Goal: Task Accomplishment & Management: Manage account settings

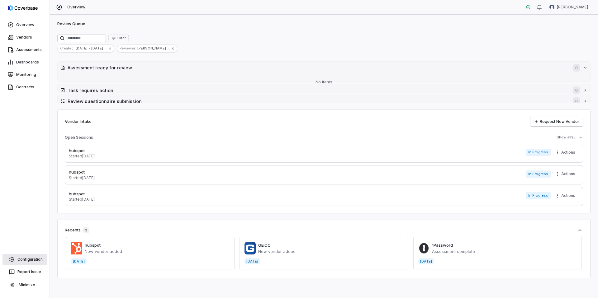
click at [24, 237] on link "Configuration" at bounding box center [24, 259] width 45 height 11
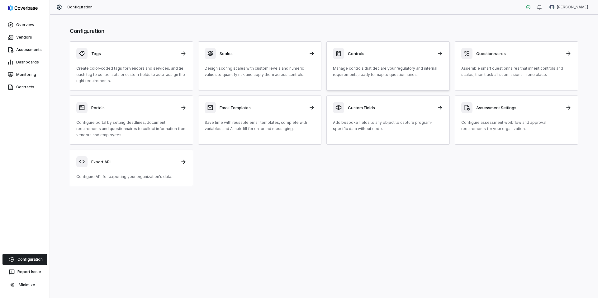
click at [204, 65] on p "Manage controls that declare your regulatory and internal requirements, ready t…" at bounding box center [388, 71] width 110 height 12
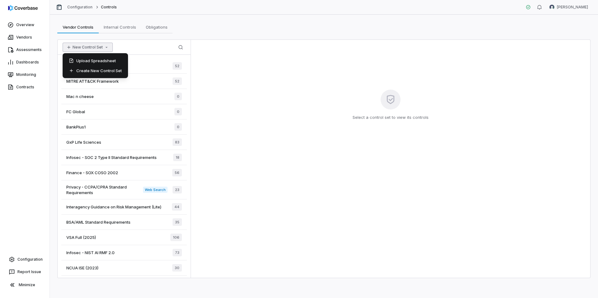
click at [85, 44] on button "New Control Set" at bounding box center [88, 47] width 50 height 9
click at [203, 21] on div "Vendor Controls Vendor Controls Internal Controls Internal Controls Obligations…" at bounding box center [323, 27] width 533 height 12
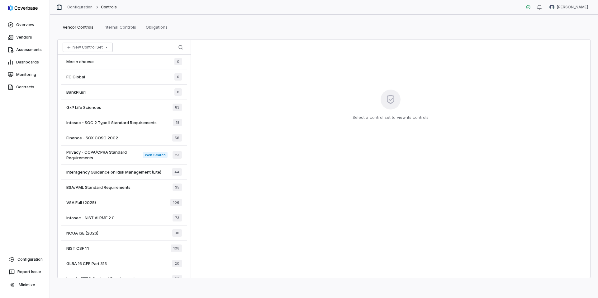
click at [102, 172] on span "Interagency Guidance on Risk Management (Lite)" at bounding box center [113, 172] width 95 height 6
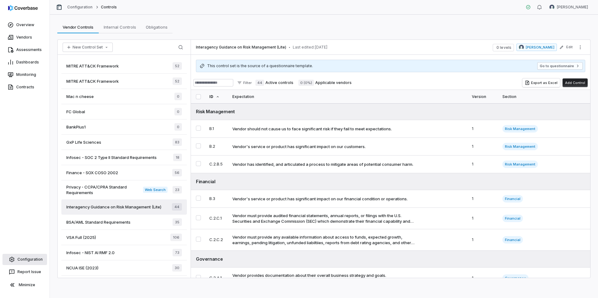
click at [26, 237] on link "Configuration" at bounding box center [24, 259] width 45 height 11
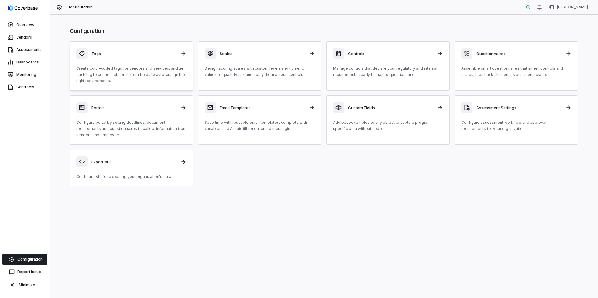
click at [126, 63] on div "Tags Create color-coded tags for vendors and services, and tie each tag to cont…" at bounding box center [131, 66] width 110 height 36
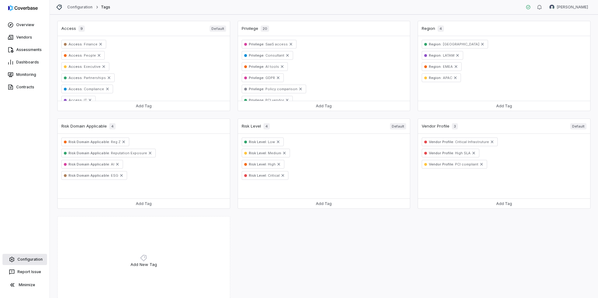
click at [29, 237] on link "Configuration" at bounding box center [24, 259] width 45 height 11
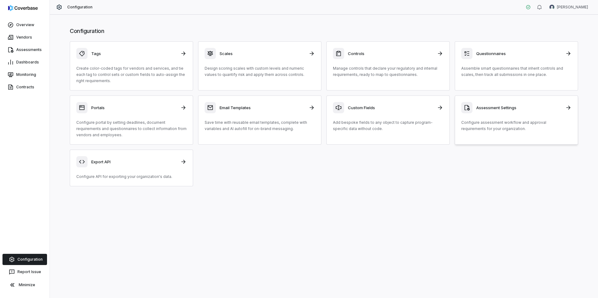
click at [204, 114] on div "Assessment Settings Configure assessment workflow and approval requirements for…" at bounding box center [516, 117] width 110 height 30
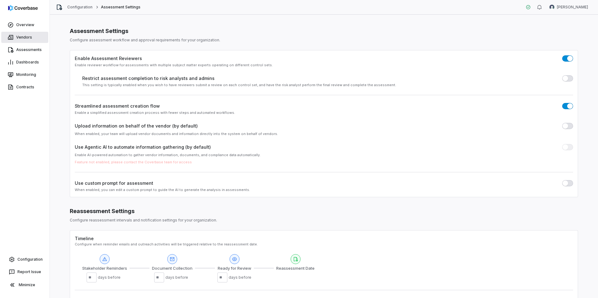
click at [16, 39] on link "Vendors" at bounding box center [24, 37] width 47 height 11
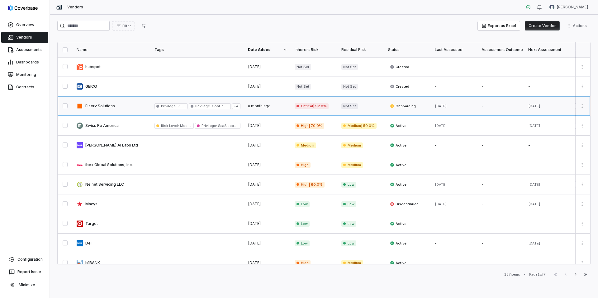
click at [129, 103] on link at bounding box center [112, 106] width 78 height 19
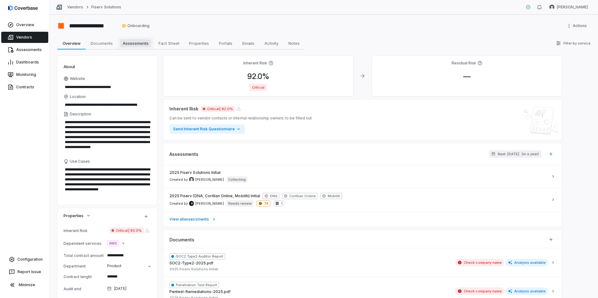
click at [138, 43] on span "Assessments" at bounding box center [135, 43] width 31 height 8
type textarea "*"
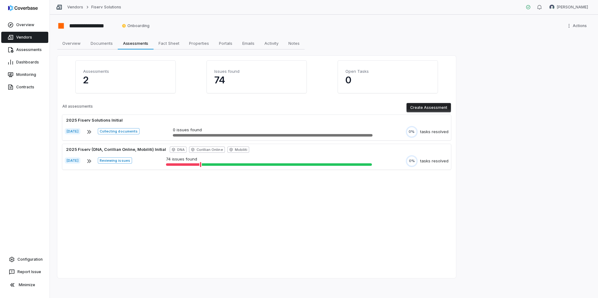
click at [204, 107] on button "Create Assessment" at bounding box center [429, 107] width 45 height 9
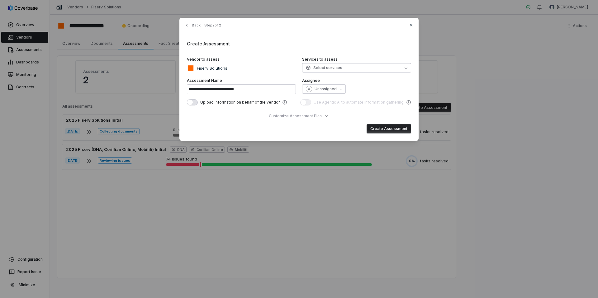
click at [204, 65] on button "Select services" at bounding box center [356, 67] width 109 height 9
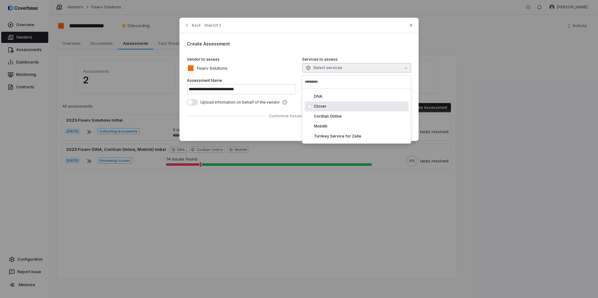
click at [204, 104] on span "Clover" at bounding box center [320, 106] width 12 height 5
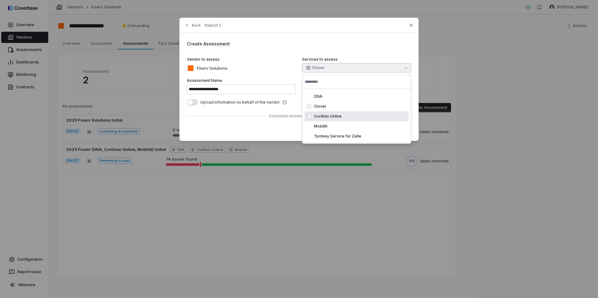
type input "**********"
click at [204, 27] on div "Back Step 2 of 2" at bounding box center [298, 29] width 239 height 8
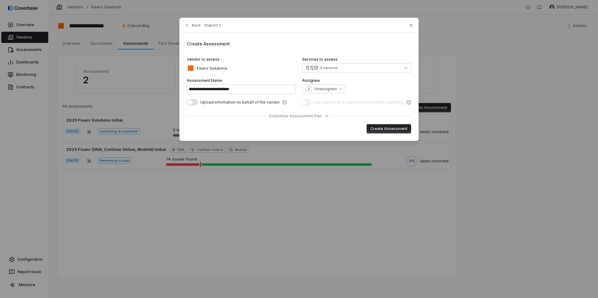
click at [204, 128] on button "Create Assessment" at bounding box center [389, 128] width 45 height 9
type input "**********"
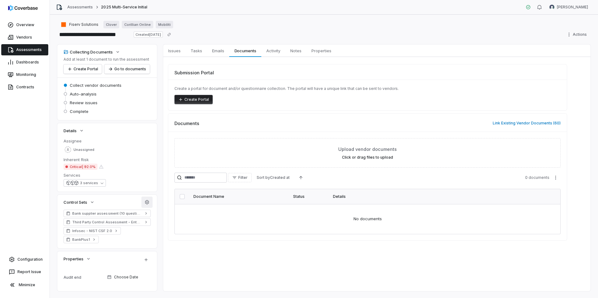
click at [149, 201] on icon "button" at bounding box center [147, 202] width 5 height 5
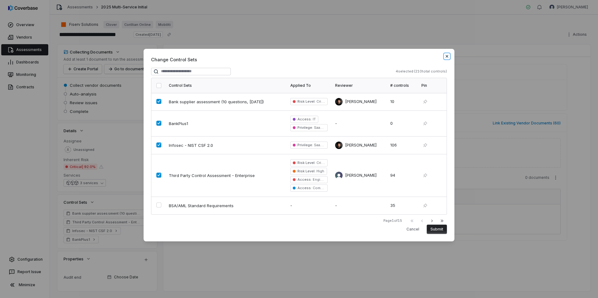
click at [204, 55] on icon "button" at bounding box center [447, 56] width 5 height 5
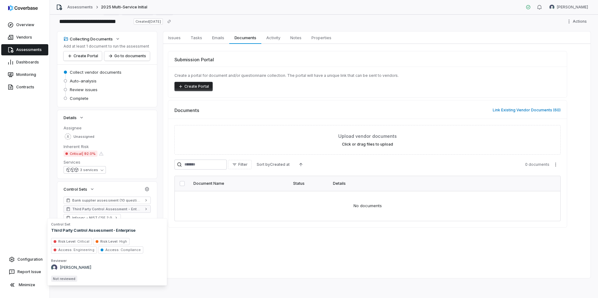
scroll to position [1, 0]
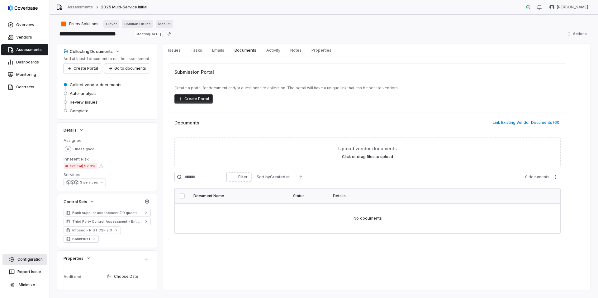
click at [25, 237] on link "Configuration" at bounding box center [24, 259] width 45 height 11
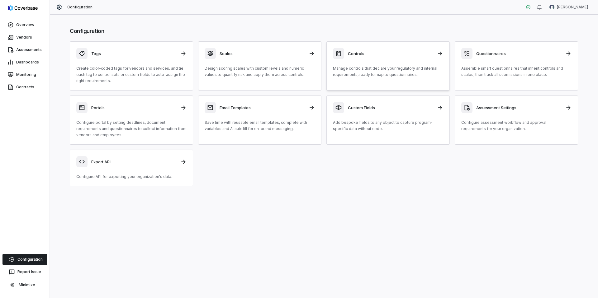
click at [204, 62] on div "Controls Manage controls that declare your regulatory and internal requirements…" at bounding box center [388, 63] width 110 height 30
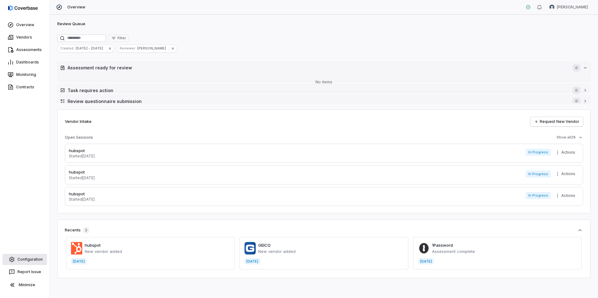
click at [31, 260] on link "Configuration" at bounding box center [24, 259] width 45 height 11
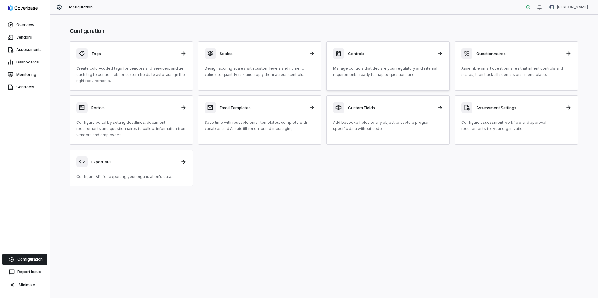
click at [389, 64] on div "Controls Manage controls that declare your regulatory and internal requirements…" at bounding box center [388, 63] width 110 height 30
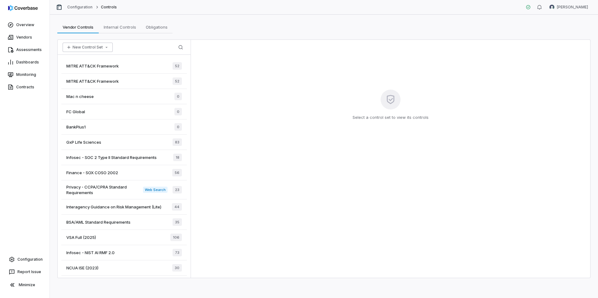
click at [93, 46] on button "New Control Set" at bounding box center [88, 47] width 50 height 9
click at [204, 32] on div "Vendor Controls Vendor Controls Internal Controls Internal Controls Obligations…" at bounding box center [323, 27] width 533 height 12
click at [24, 37] on link "Vendors" at bounding box center [24, 37] width 47 height 11
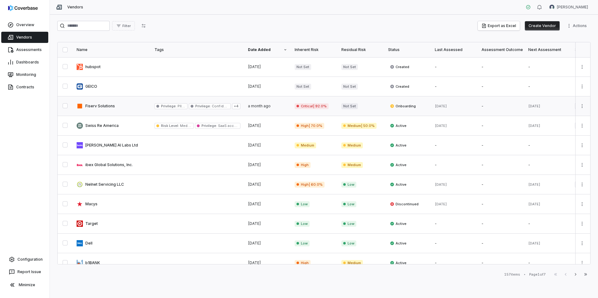
click at [127, 104] on link at bounding box center [112, 106] width 78 height 19
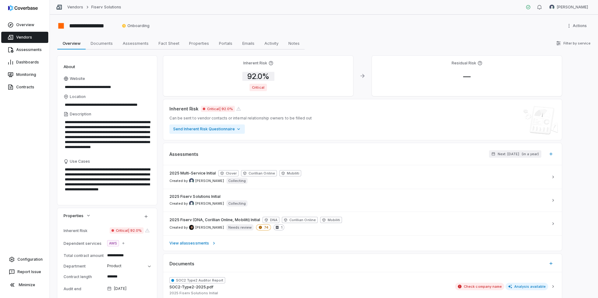
click at [260, 75] on span "92.0 %" at bounding box center [258, 76] width 32 height 9
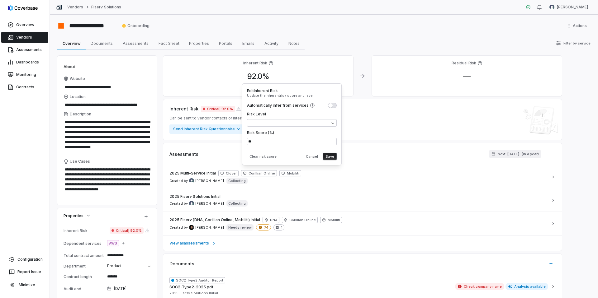
click at [405, 117] on div "Inherent Risk Critical | 92.0% Can be sent to vendor contacts or internal relat…" at bounding box center [362, 120] width 386 height 28
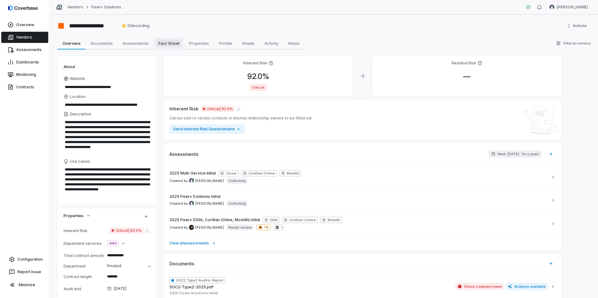
click at [166, 45] on span "Fact Sheet" at bounding box center [169, 43] width 26 height 8
type textarea "*"
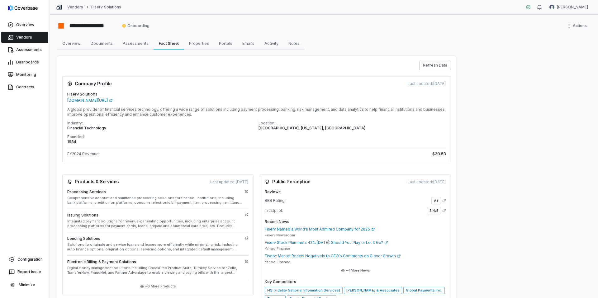
click at [54, 19] on div "**********" at bounding box center [324, 157] width 548 height 284
click at [25, 256] on link "Configuration" at bounding box center [24, 259] width 45 height 11
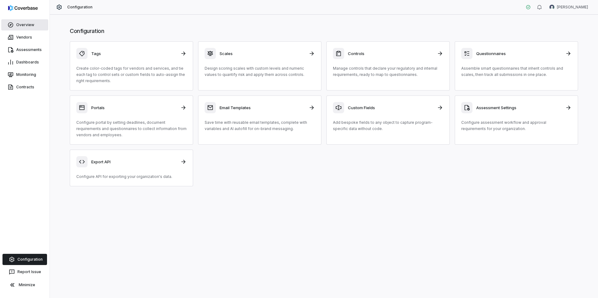
click at [21, 25] on link "Overview" at bounding box center [24, 24] width 47 height 11
